Goal: Navigation & Orientation: Find specific page/section

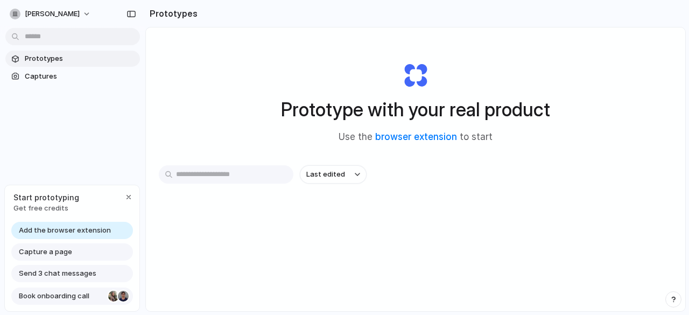
click at [65, 293] on span "Book onboarding call" at bounding box center [61, 296] width 85 height 11
click at [61, 73] on span "Captures" at bounding box center [80, 76] width 111 height 11
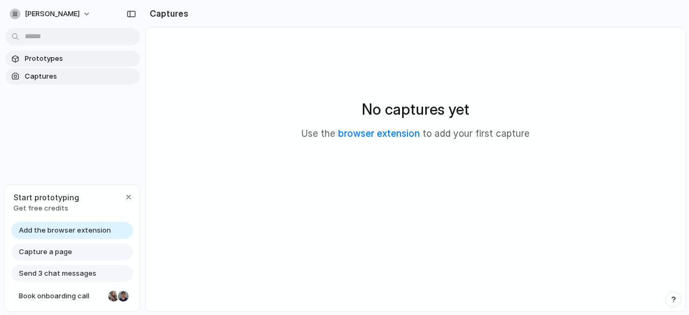
click at [61, 62] on span "Prototypes" at bounding box center [80, 58] width 111 height 11
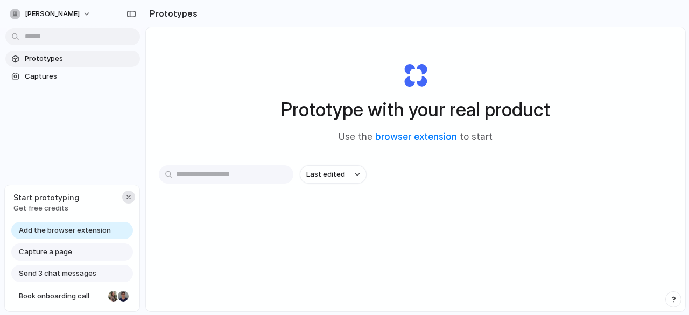
click at [132, 192] on button "button" at bounding box center [128, 196] width 13 height 13
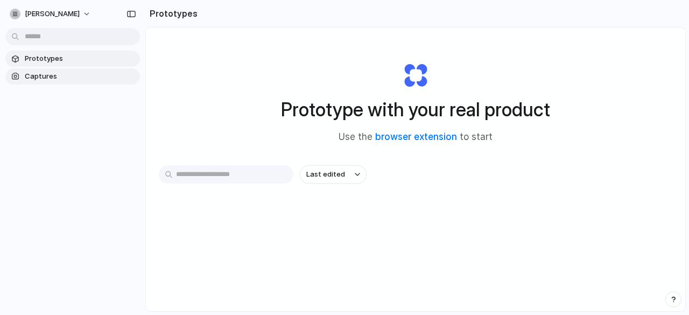
click at [57, 81] on span "Captures" at bounding box center [80, 76] width 111 height 11
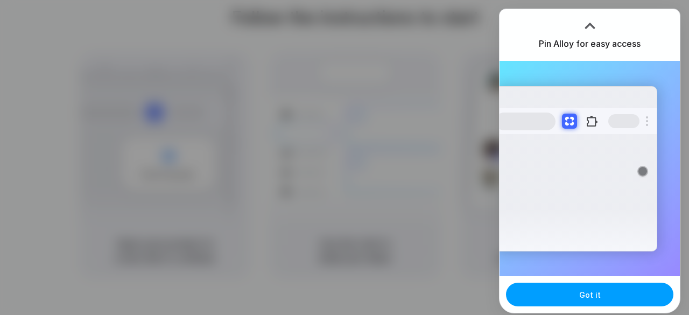
click at [597, 295] on span "Got it" at bounding box center [590, 294] width 22 height 11
